Goal: Task Accomplishment & Management: Manage account settings

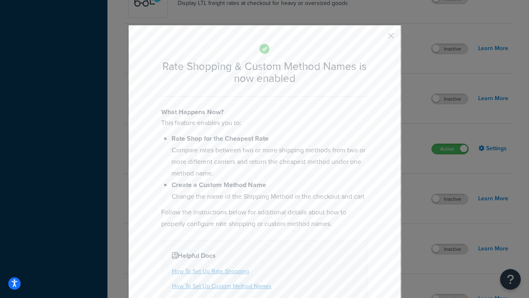
click at [379, 38] on button "button" at bounding box center [379, 39] width 2 height 2
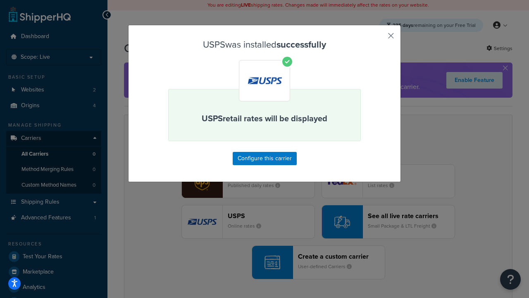
click at [379, 38] on button "button" at bounding box center [379, 39] width 2 height 2
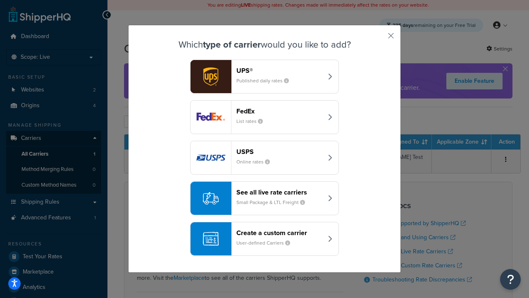
click at [265, 198] on div "See all live rate carriers Small Package & LTL Freight" at bounding box center [280, 198] width 86 height 20
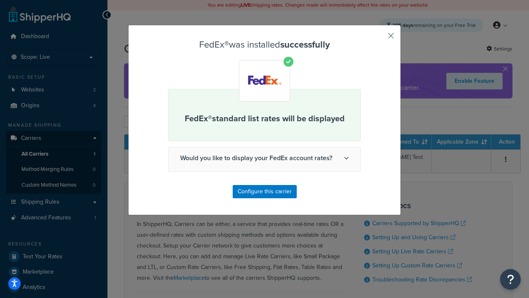
click at [379, 38] on button "button" at bounding box center [379, 39] width 2 height 2
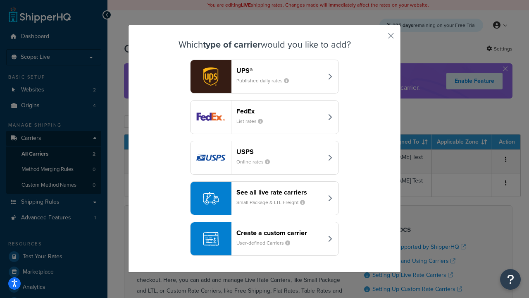
click at [265, 198] on div "See all live rate carriers Small Package & LTL Freight" at bounding box center [280, 198] width 86 height 20
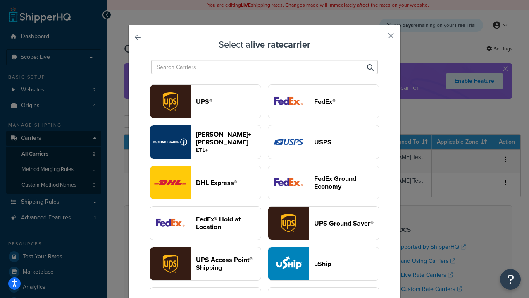
click at [228, 101] on header "UPS®" at bounding box center [228, 102] width 65 height 8
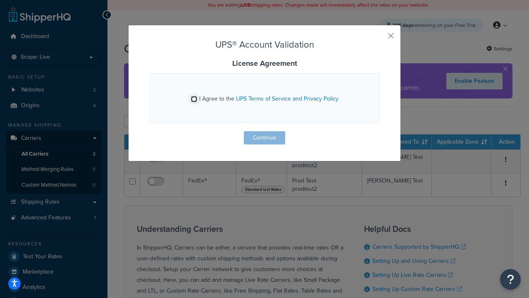
click at [194, 99] on input "I Agree to the UPS Terms of Service and Privacy Policy" at bounding box center [194, 99] width 6 height 6
checkbox input "true"
click at [265, 138] on button "Continue" at bounding box center [264, 137] width 41 height 13
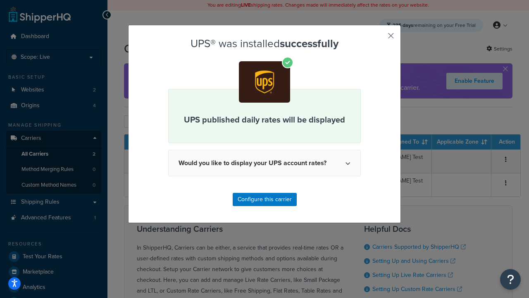
click at [379, 38] on button "button" at bounding box center [379, 39] width 2 height 2
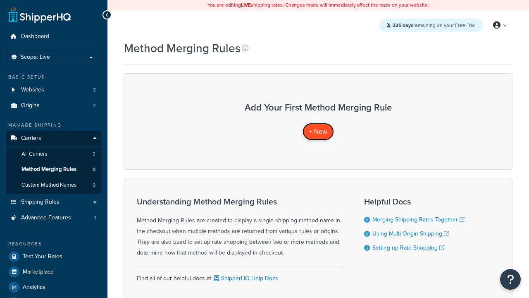
click at [318, 131] on span "+ New" at bounding box center [318, 132] width 18 height 10
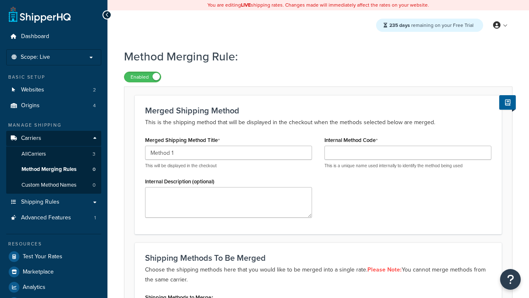
type input "Method 1"
type input "001"
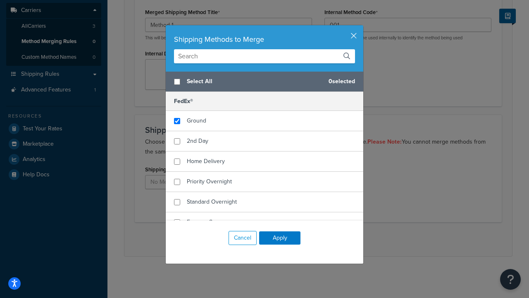
click at [196, 121] on span "Ground" at bounding box center [196, 120] width 19 height 9
checkbox input "true"
click at [280, 238] on button "Apply" at bounding box center [279, 237] width 41 height 13
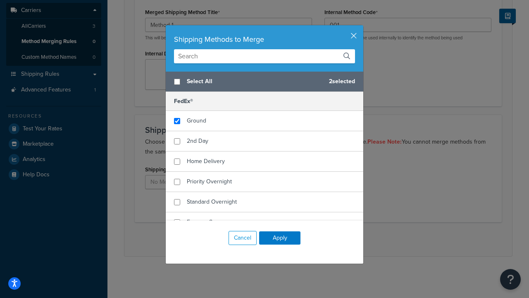
click at [313, 239] on button "Save" at bounding box center [314, 238] width 22 height 13
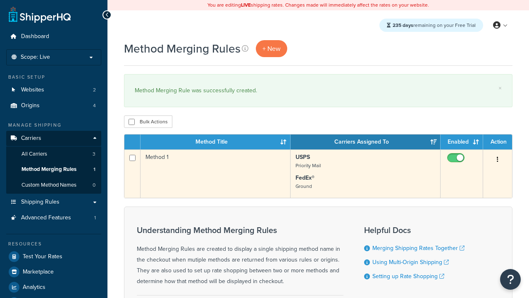
click at [498, 160] on icon "button" at bounding box center [498, 159] width 2 height 6
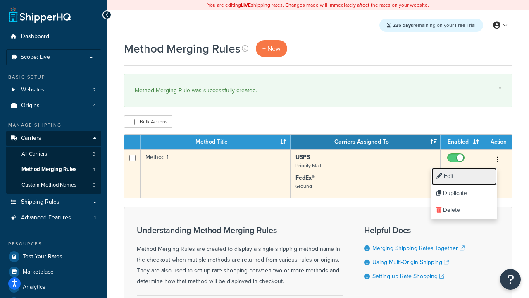
click at [464, 176] on link "Edit" at bounding box center [464, 176] width 65 height 17
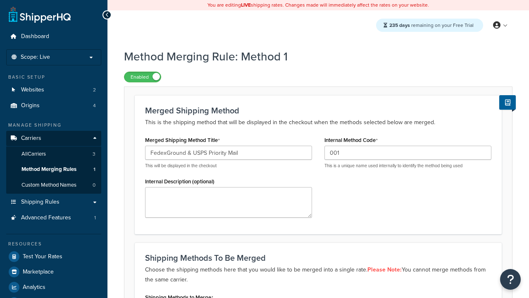
scroll to position [208, 0]
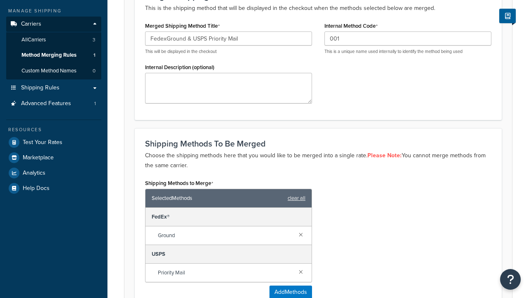
type input "FedexGround & USPS Priority Mail"
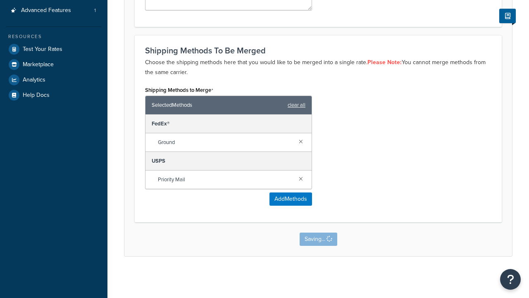
scroll to position [0, 0]
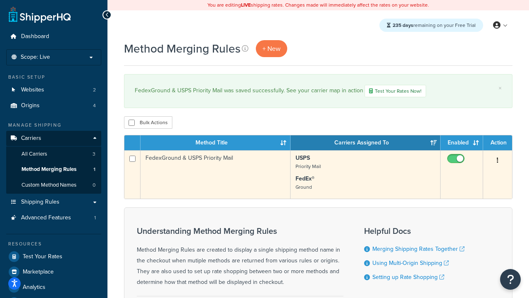
click at [498, 161] on icon "button" at bounding box center [498, 160] width 2 height 6
click at [0, 0] on link "Duplicate" at bounding box center [0, 0] width 0 height 0
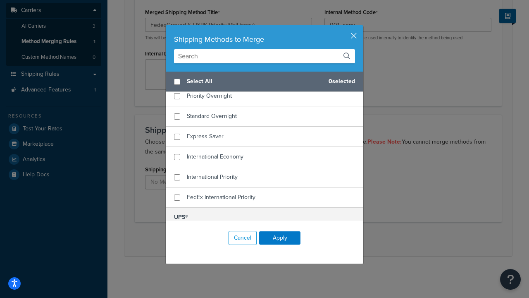
click at [206, 80] on span "Home Delivery" at bounding box center [206, 75] width 38 height 9
checkbox input "true"
click at [204, 232] on span "UPS® Ground" at bounding box center [204, 236] width 35 height 9
checkbox input "true"
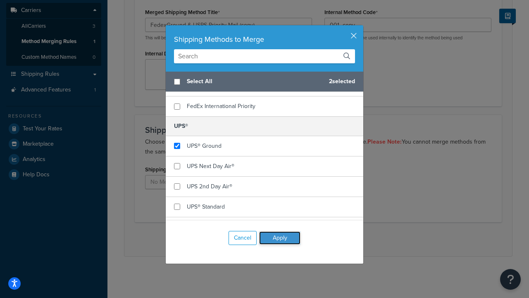
click at [280, 238] on button "Apply" at bounding box center [279, 237] width 41 height 13
click at [313, 239] on button "Save" at bounding box center [314, 238] width 22 height 13
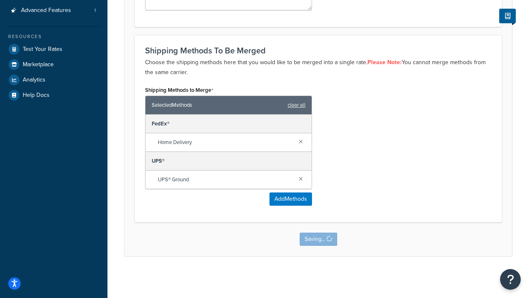
scroll to position [0, 0]
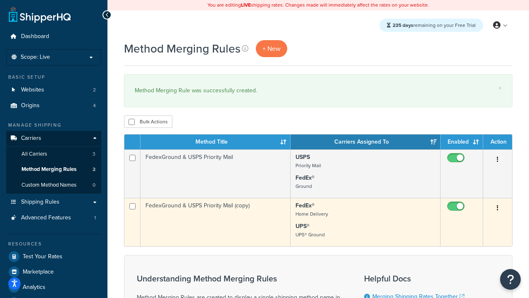
click at [498, 208] on icon "button" at bounding box center [498, 208] width 2 height 6
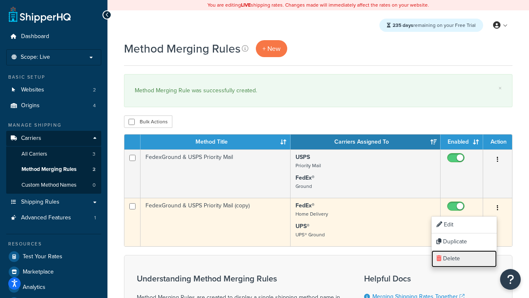
click at [464, 258] on link "Delete" at bounding box center [464, 258] width 65 height 17
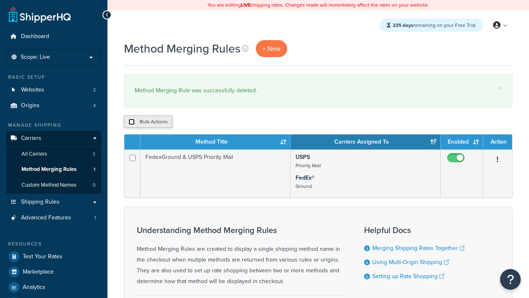
click at [132, 122] on input "checkbox" at bounding box center [132, 122] width 6 height 6
checkbox input "true"
click at [0, 0] on button "Delete" at bounding box center [0, 0] width 0 height 0
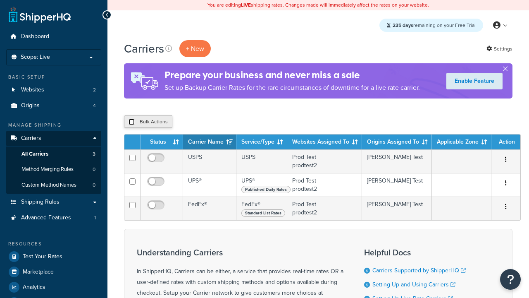
click at [132, 122] on input "checkbox" at bounding box center [132, 122] width 6 height 6
checkbox input "true"
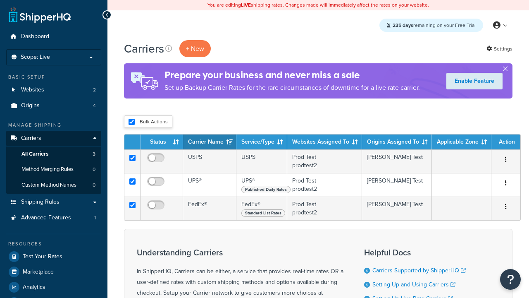
click at [0, 0] on button "Delete" at bounding box center [0, 0] width 0 height 0
